Goal: Transaction & Acquisition: Purchase product/service

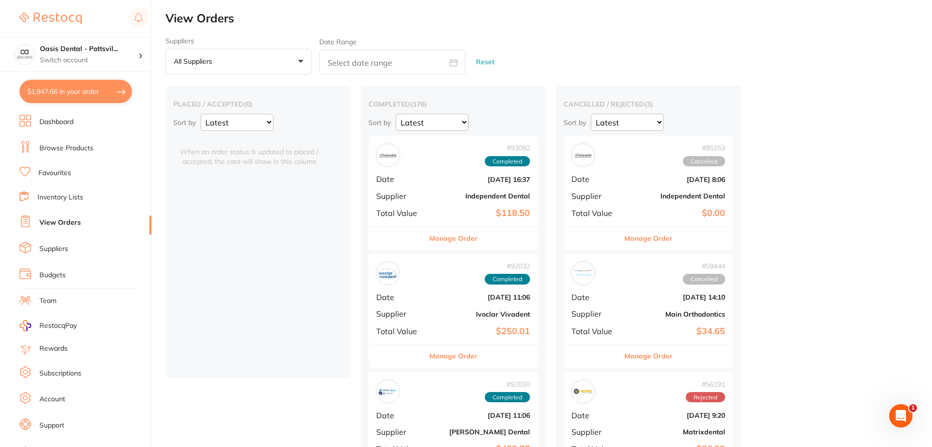
click at [67, 122] on link "Dashboard" at bounding box center [56, 122] width 34 height 10
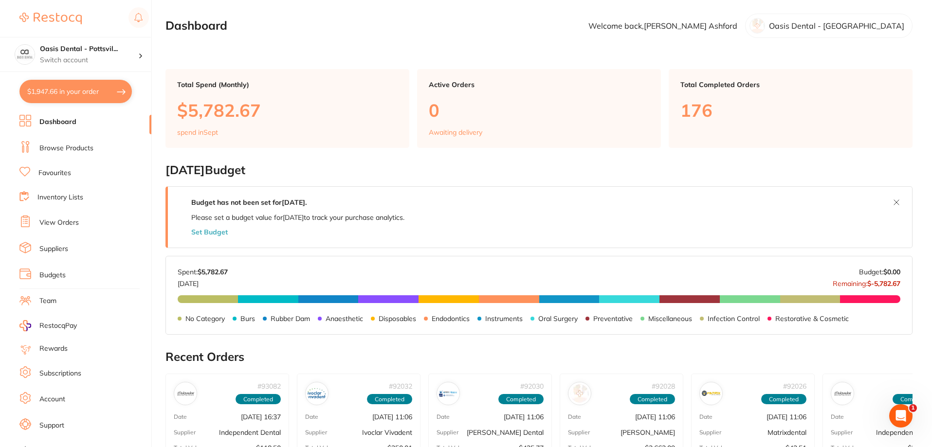
click at [77, 149] on link "Browse Products" at bounding box center [66, 149] width 54 height 10
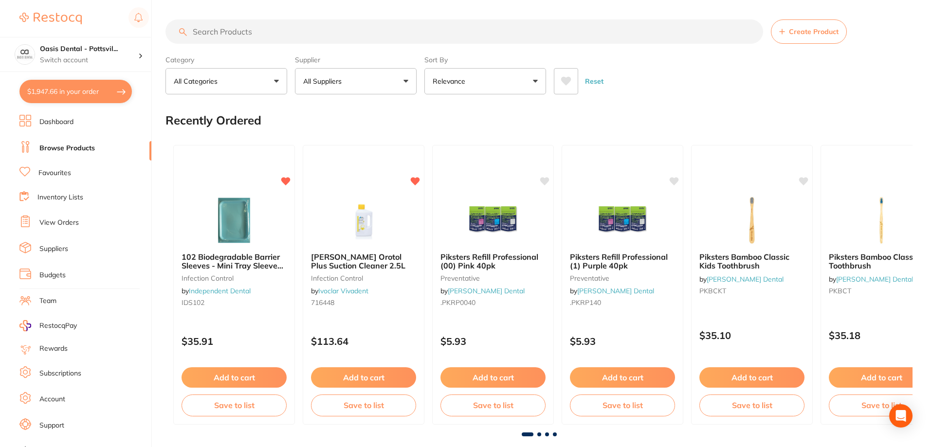
click at [231, 30] on input "search" at bounding box center [464, 31] width 598 height 24
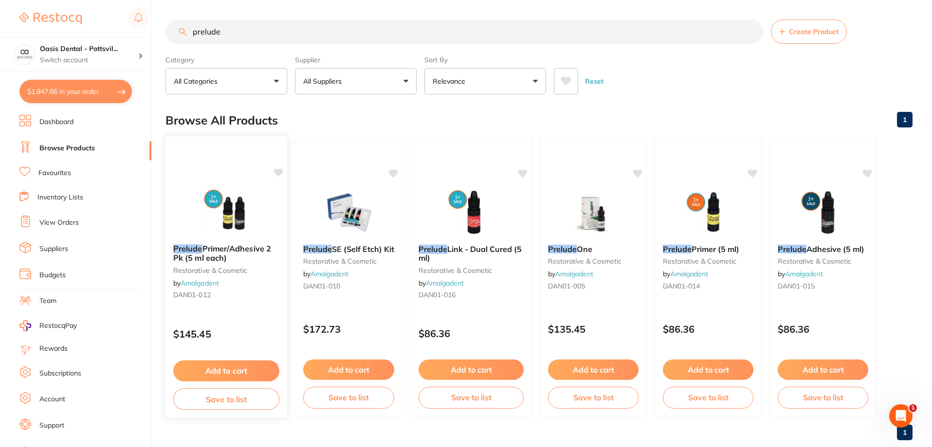
type input "prelude"
click at [224, 372] on button "Add to cart" at bounding box center [226, 371] width 106 height 21
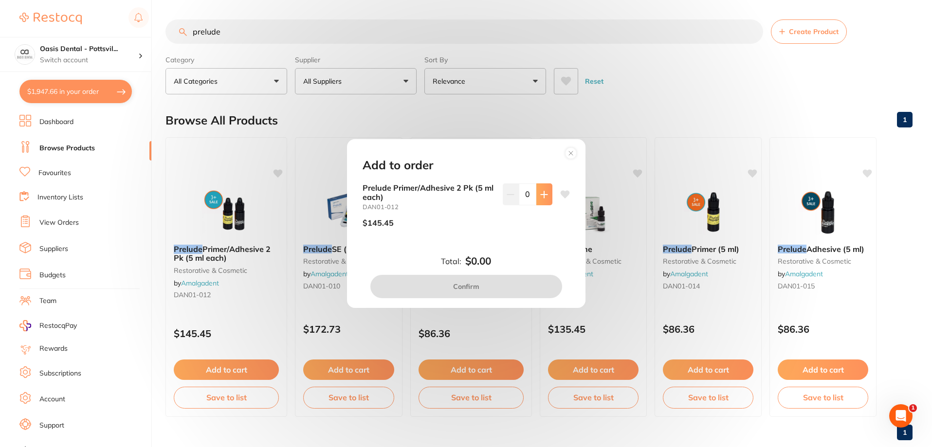
click at [541, 196] on icon at bounding box center [544, 195] width 8 height 8
type input "1"
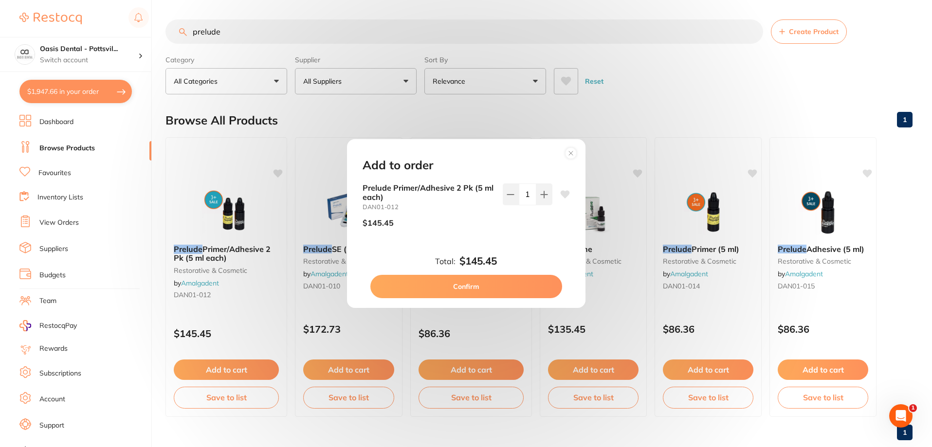
click at [562, 195] on icon at bounding box center [564, 195] width 9 height 8
click at [478, 291] on button "Confirm" at bounding box center [466, 286] width 192 height 23
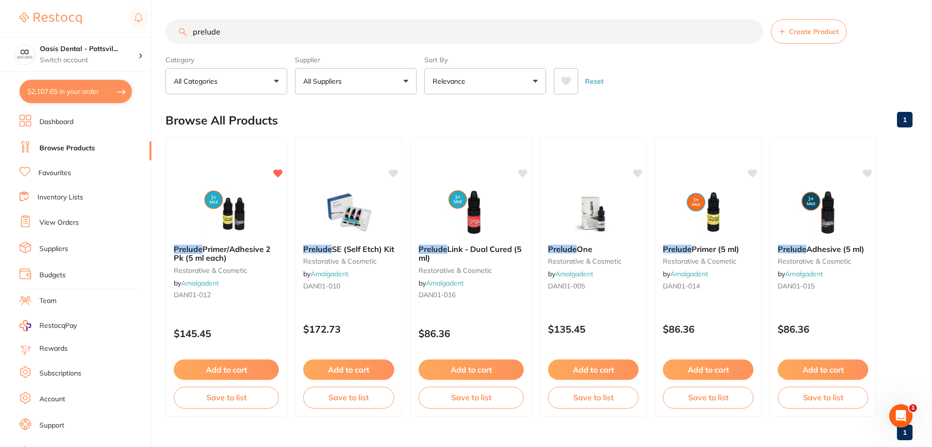
click at [243, 213] on img at bounding box center [226, 212] width 63 height 49
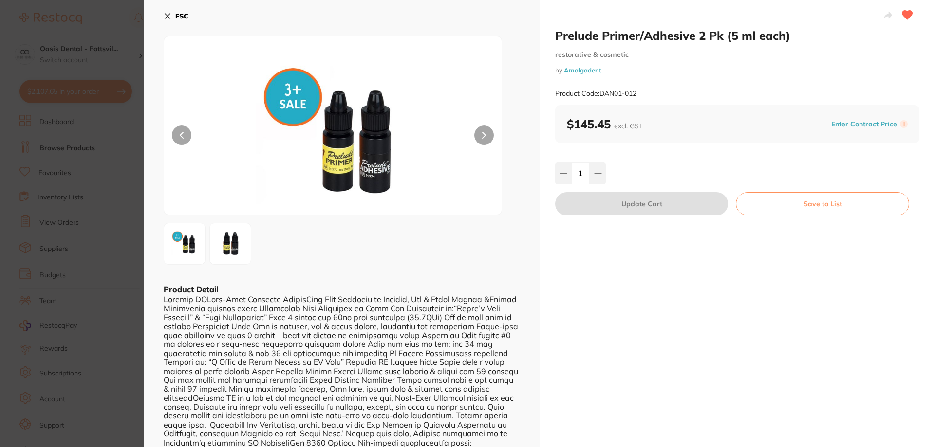
click at [165, 16] on icon at bounding box center [168, 16] width 8 height 8
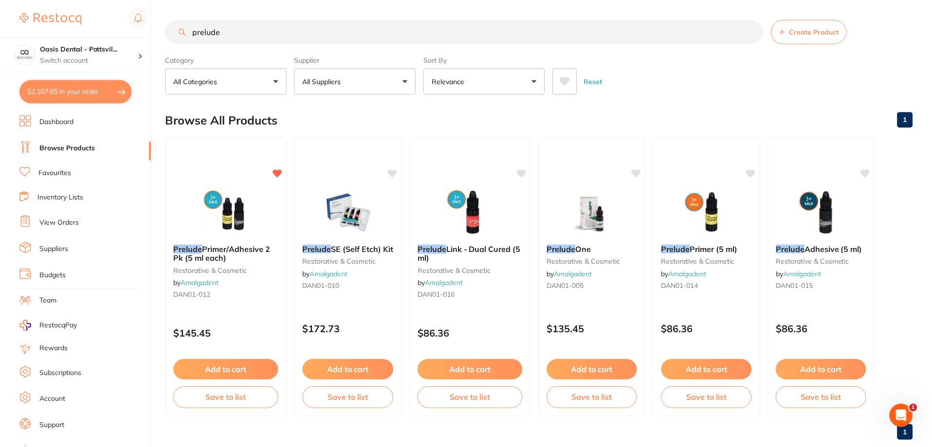
scroll to position [1, 0]
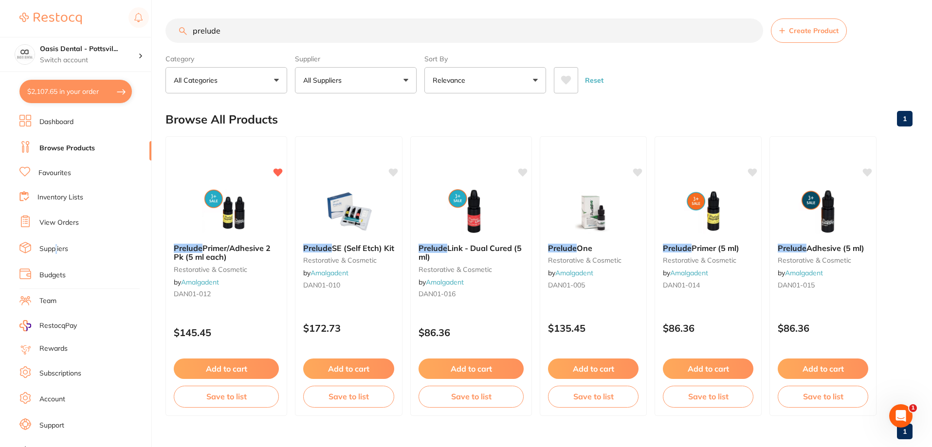
click at [57, 248] on link "Suppliers" at bounding box center [53, 249] width 29 height 10
